Goal: Information Seeking & Learning: Learn about a topic

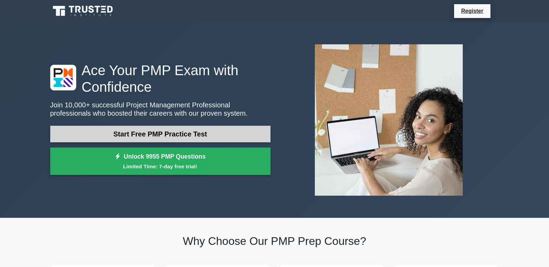
click at [142, 136] on link "Start Free PMP Practice Test" at bounding box center [160, 134] width 220 height 17
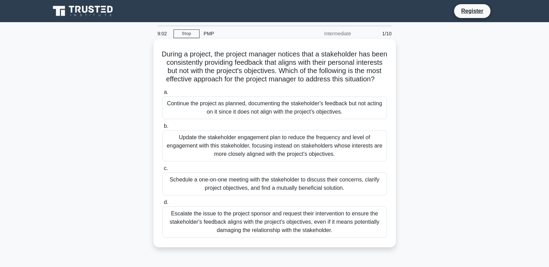
click at [217, 195] on div "Schedule a one-on-one meeting with the stakeholder to discuss their concerns, c…" at bounding box center [275, 184] width 225 height 23
click at [163, 171] on input "c. Schedule a one-on-one meeting with the stakeholder to discuss their concerns…" at bounding box center [163, 168] width 0 height 5
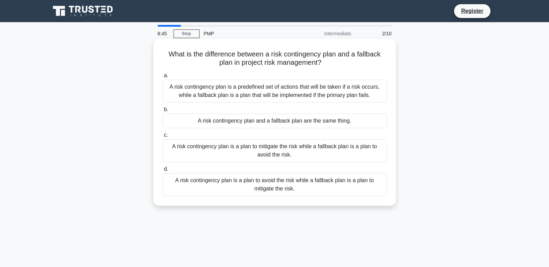
click at [296, 84] on div "A risk contingency plan is a predefined set of actions that will be taken if a …" at bounding box center [275, 91] width 225 height 23
click at [163, 78] on input "a. A risk contingency plan is a predefined set of actions that will be taken if…" at bounding box center [163, 75] width 0 height 5
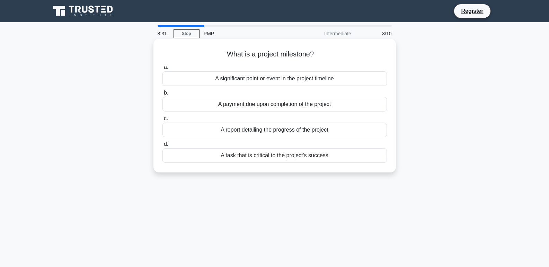
click at [278, 155] on div "A task that is critical to the project's success" at bounding box center [275, 155] width 225 height 15
